Goal: Check status: Check status

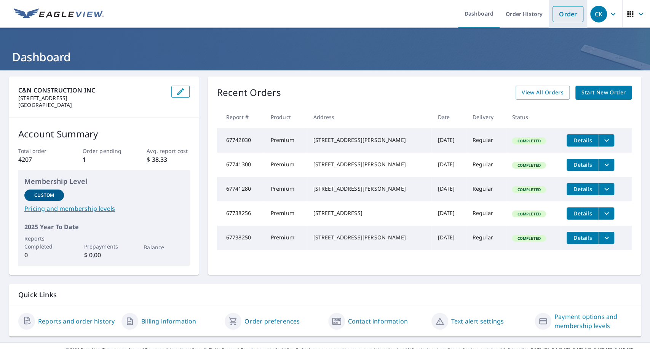
click at [549, 14] on li "Order" at bounding box center [568, 14] width 38 height 28
click at [563, 18] on link "Order" at bounding box center [567, 14] width 31 height 16
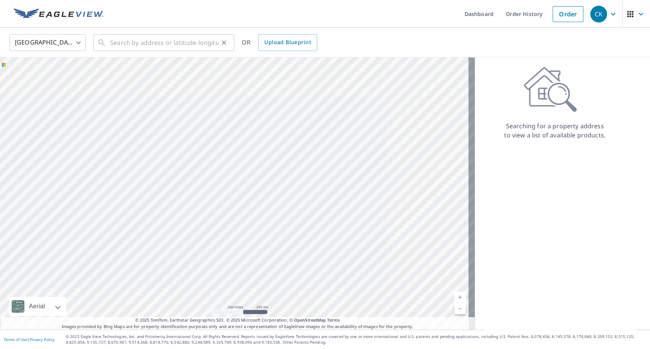
click at [101, 41] on icon at bounding box center [101, 42] width 9 height 9
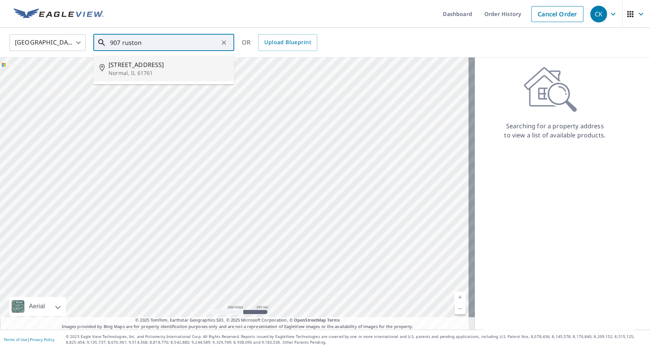
click at [137, 71] on p "Normal, IL 61761" at bounding box center [169, 73] width 120 height 8
type input "[STREET_ADDRESS]"
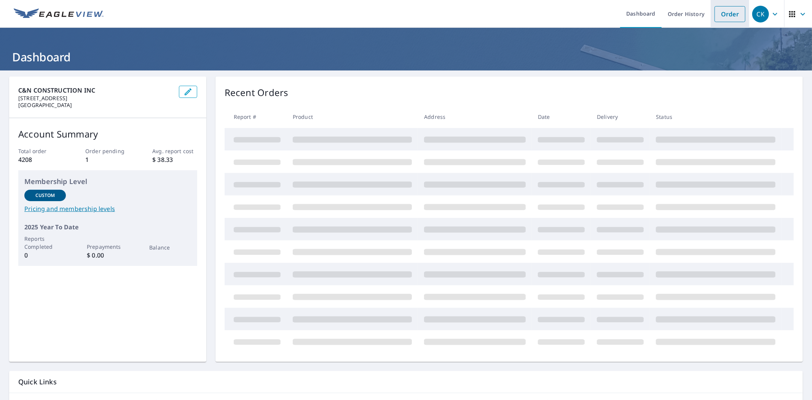
click at [718, 14] on link "Order" at bounding box center [730, 14] width 31 height 16
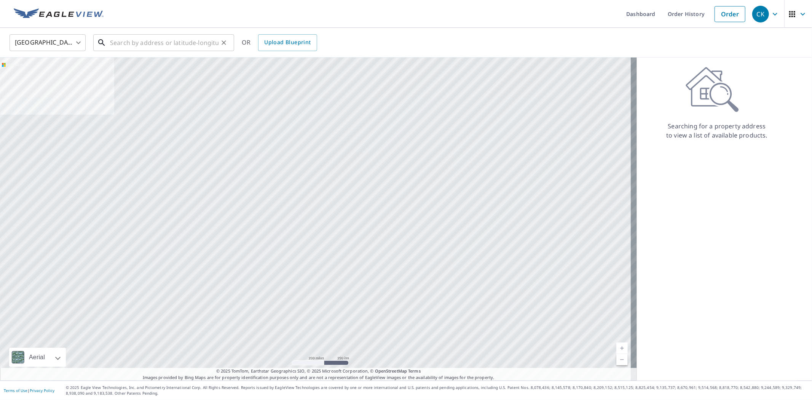
click at [161, 40] on input "text" at bounding box center [164, 42] width 109 height 21
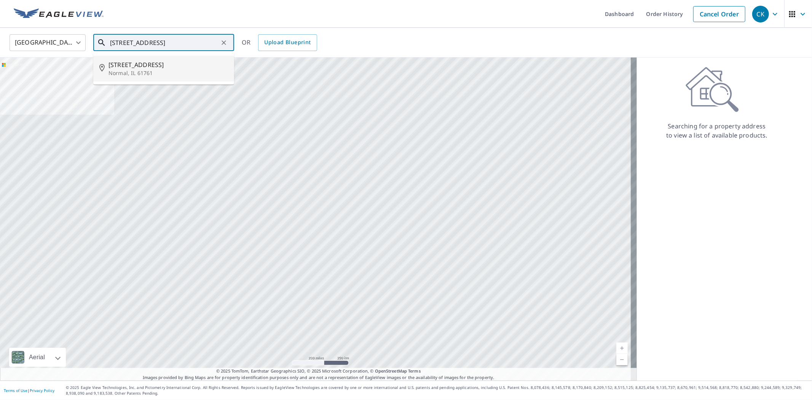
click at [155, 67] on span "[STREET_ADDRESS]" at bounding box center [169, 64] width 120 height 9
type input "[STREET_ADDRESS]"
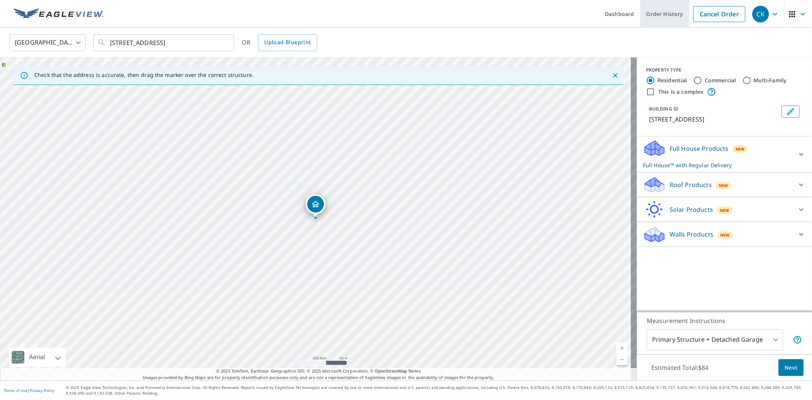
click at [656, 17] on link "Order History" at bounding box center [664, 14] width 49 height 28
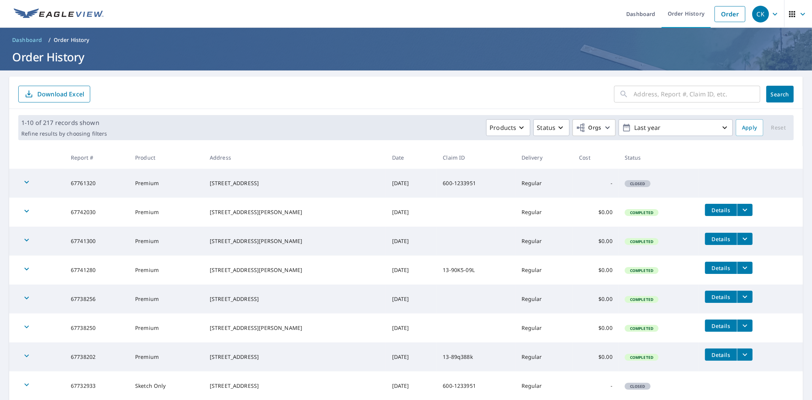
click at [650, 96] on input "text" at bounding box center [697, 93] width 126 height 21
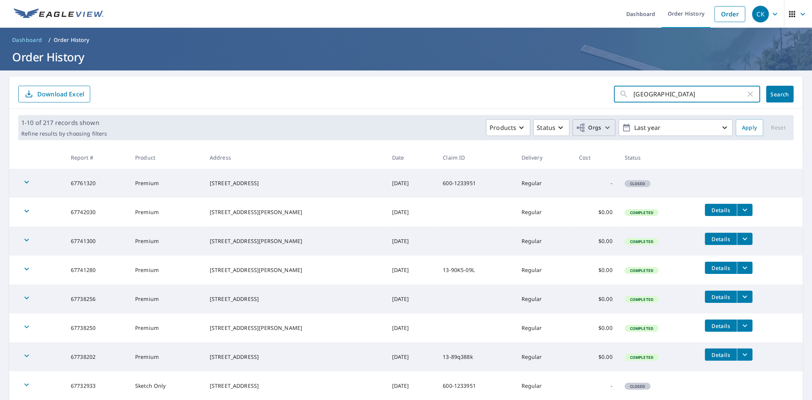
type input "907 ruston ave"
click at [596, 122] on button "Orgs" at bounding box center [594, 127] width 43 height 17
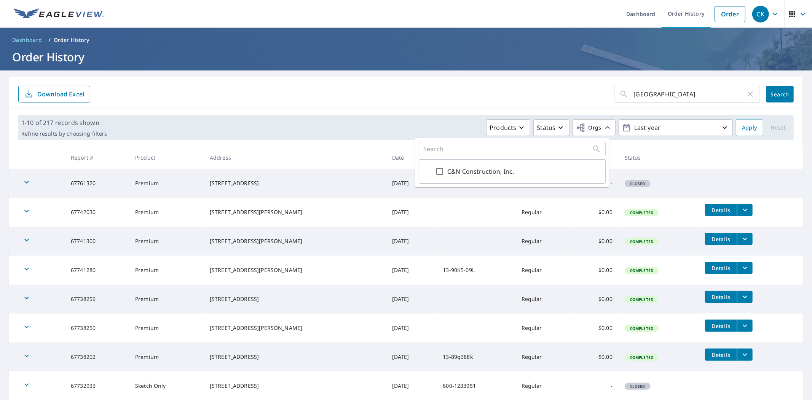
click at [442, 168] on input "C&N Construction, Inc." at bounding box center [439, 171] width 9 height 9
checkbox input "true"
click at [669, 131] on p "Last year" at bounding box center [675, 127] width 89 height 13
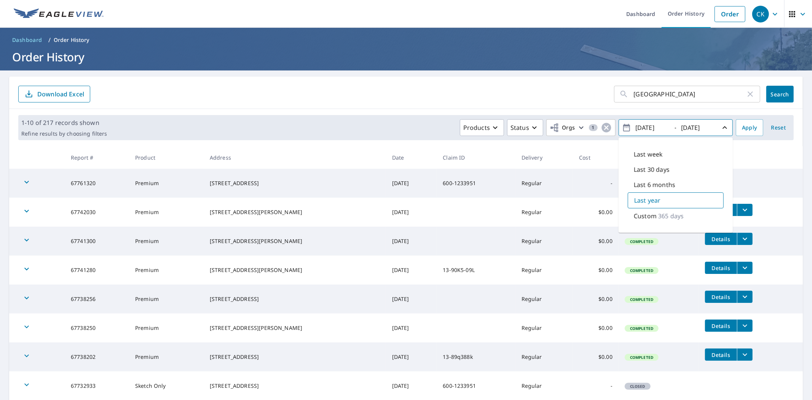
click at [658, 170] on p "Last 30 days" at bounding box center [652, 169] width 36 height 9
type input "2025/09/07"
click at [744, 129] on span "Apply" at bounding box center [749, 128] width 15 height 10
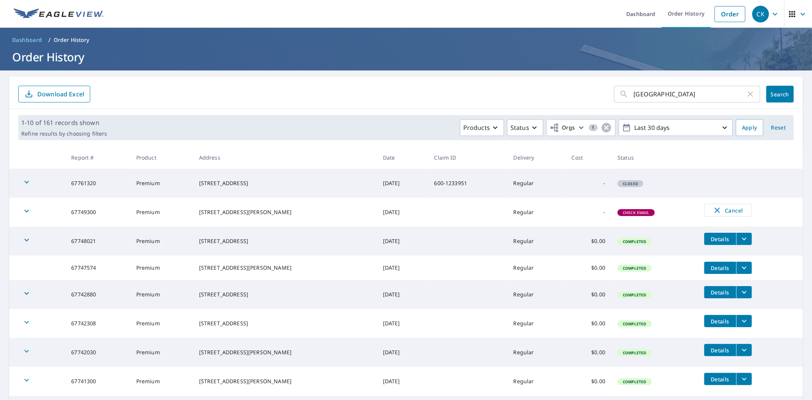
click at [785, 90] on button "Search" at bounding box center [779, 94] width 27 height 17
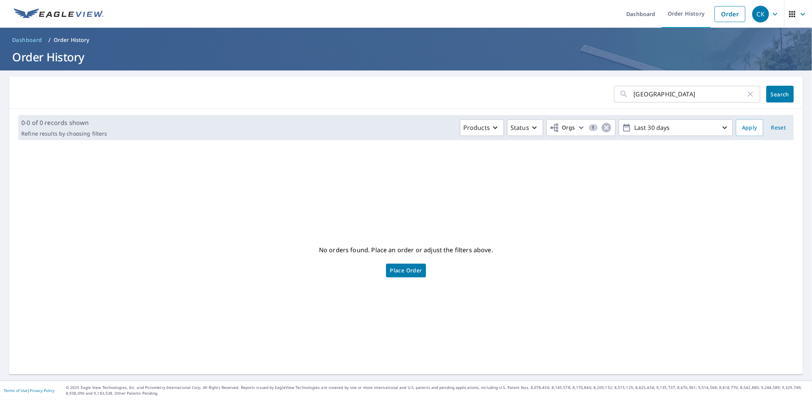
click at [684, 94] on input "907 ruston ave" at bounding box center [690, 93] width 112 height 21
type input "907 ruston"
click button "Search" at bounding box center [779, 94] width 27 height 17
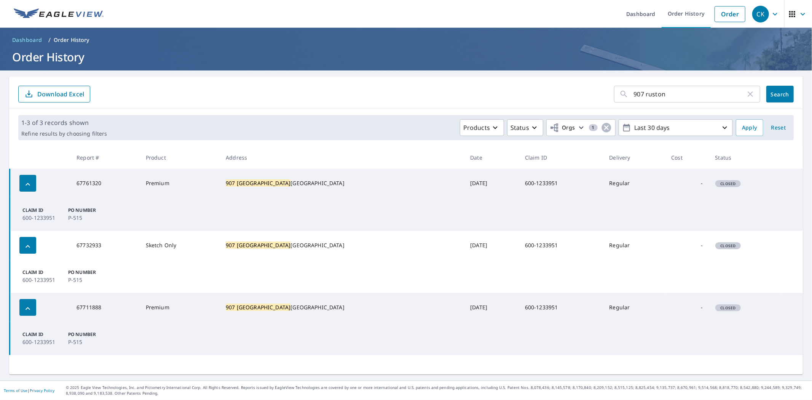
click at [25, 308] on icon "button" at bounding box center [27, 308] width 9 height 9
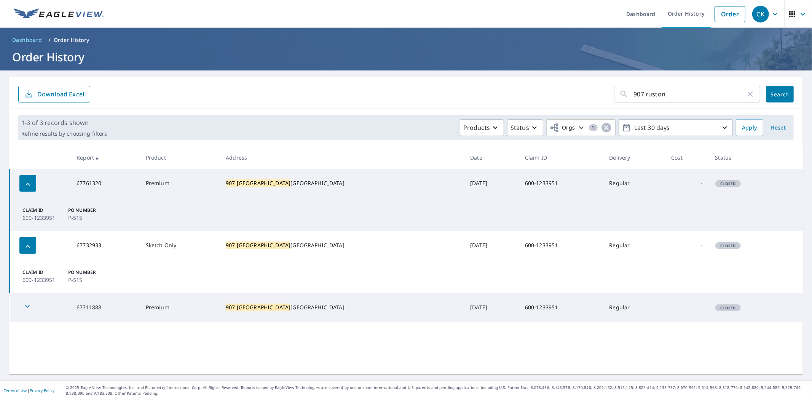
click at [25, 308] on icon "button" at bounding box center [27, 306] width 9 height 9
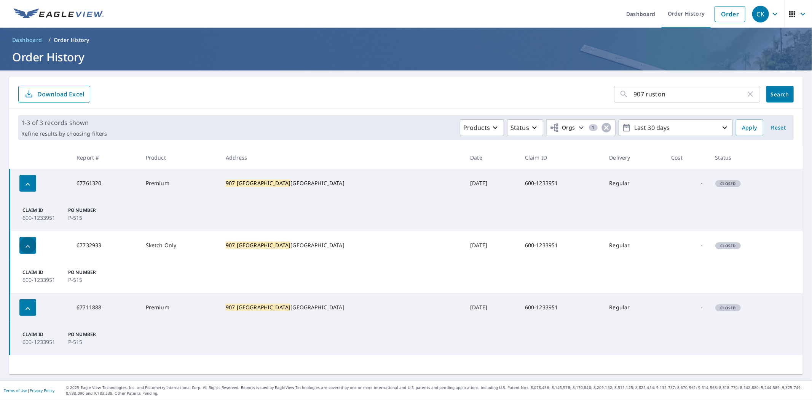
click at [26, 246] on icon "button" at bounding box center [27, 246] width 9 height 9
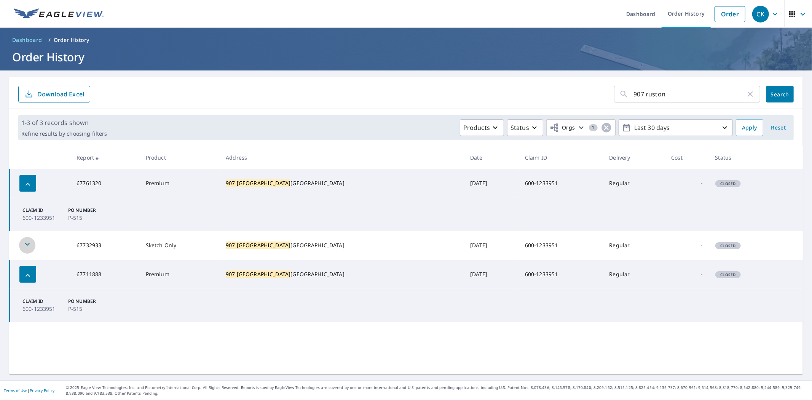
click at [26, 246] on icon "button" at bounding box center [27, 243] width 9 height 9
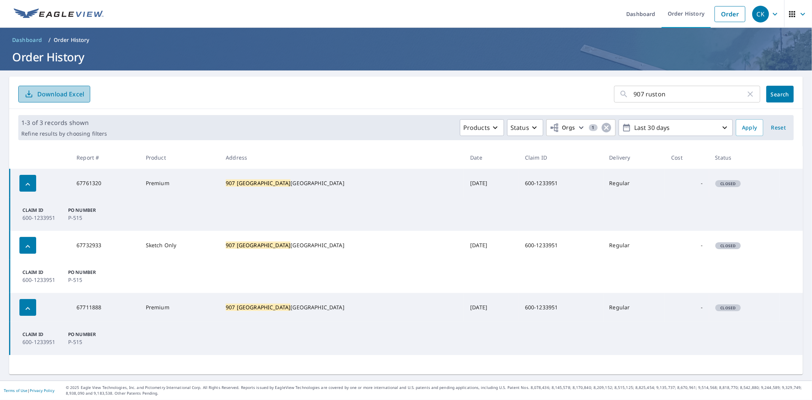
click at [59, 97] on p "Download Excel" at bounding box center [60, 94] width 47 height 8
